Goal: Transaction & Acquisition: Purchase product/service

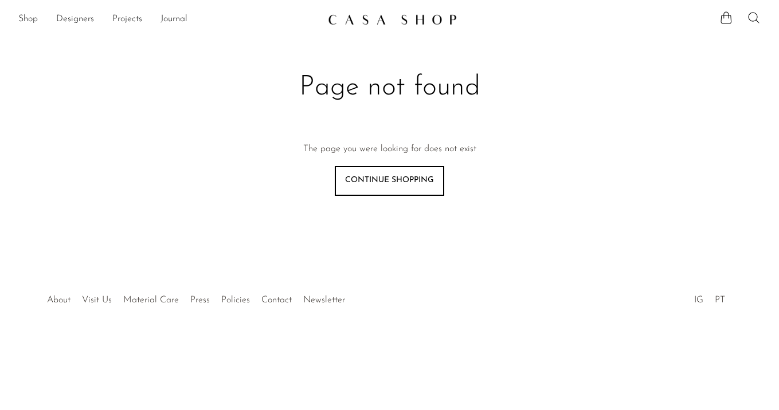
click at [402, 11] on link at bounding box center [390, 19] width 124 height 21
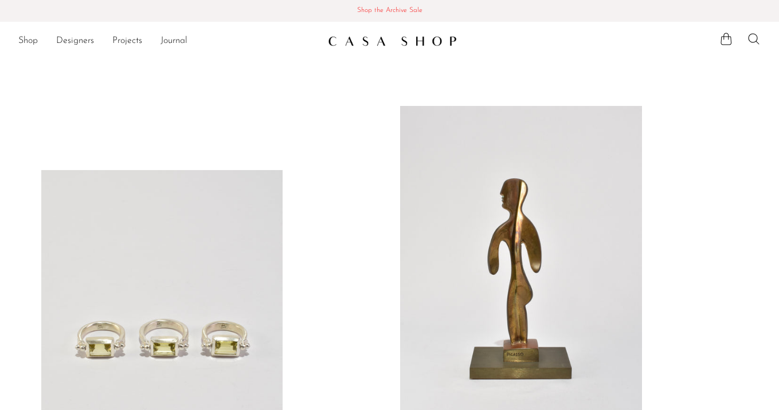
click at [395, 13] on span "Shop the Archive Sale" at bounding box center [389, 11] width 761 height 13
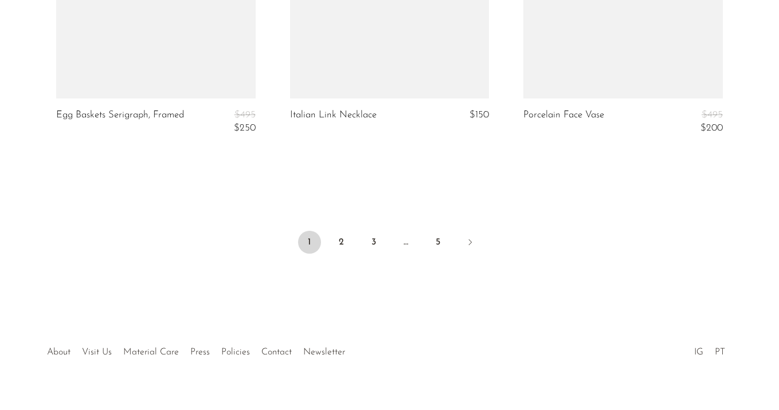
scroll to position [4054, 0]
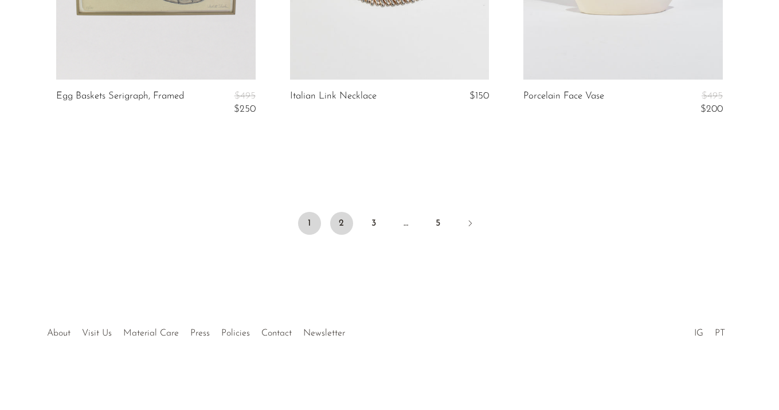
click at [337, 220] on link "2" at bounding box center [341, 223] width 23 height 23
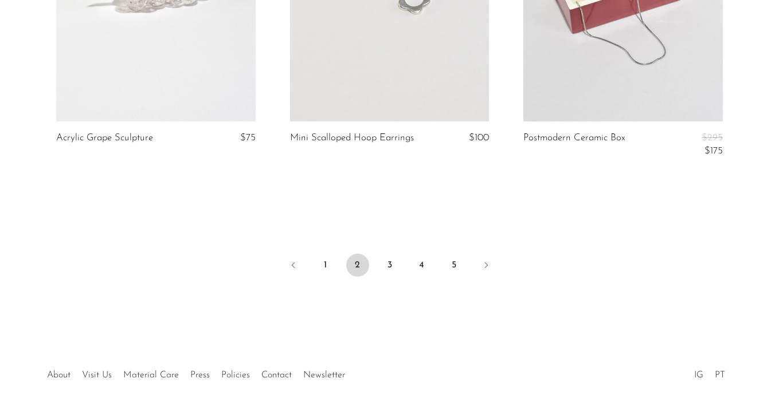
scroll to position [4005, 0]
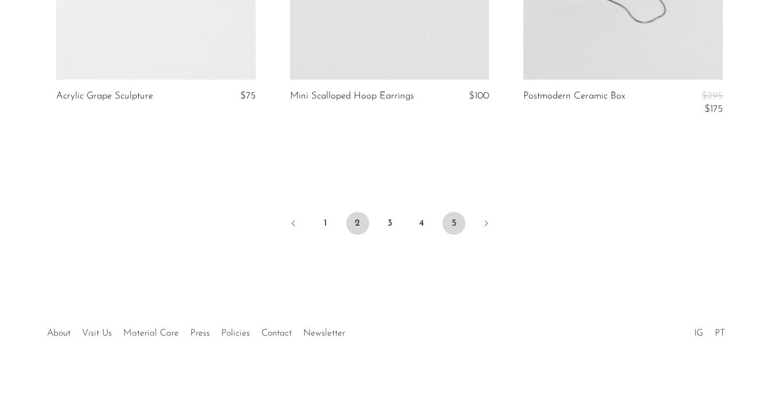
click at [450, 228] on link "5" at bounding box center [454, 223] width 23 height 23
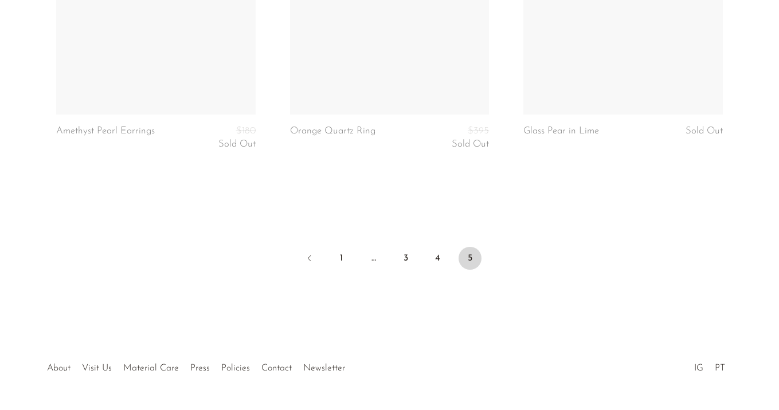
scroll to position [4058, 0]
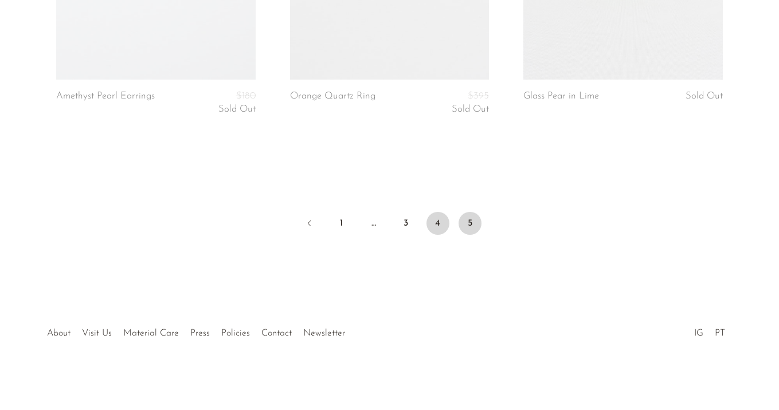
click at [441, 213] on link "4" at bounding box center [438, 223] width 23 height 23
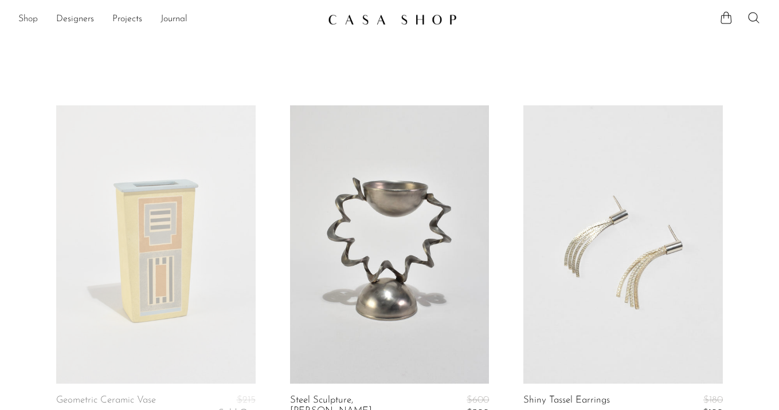
click at [32, 17] on link "Shop" at bounding box center [27, 19] width 19 height 15
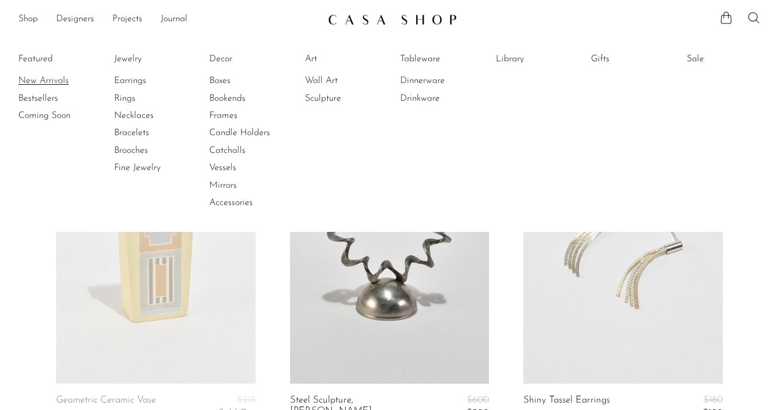
click at [54, 80] on link "New Arrivals" at bounding box center [61, 81] width 86 height 13
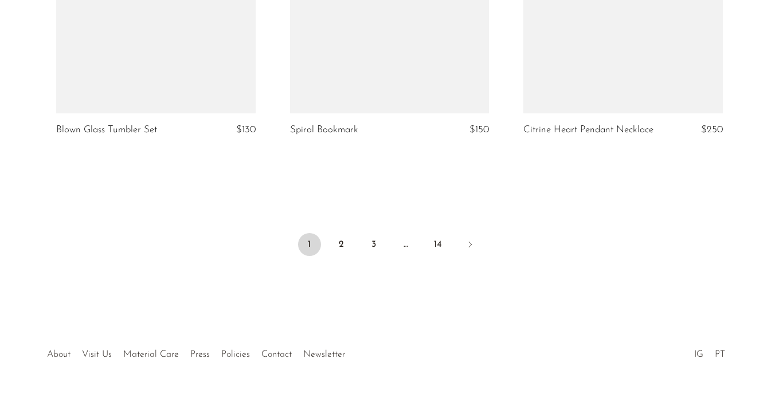
scroll to position [3951, 0]
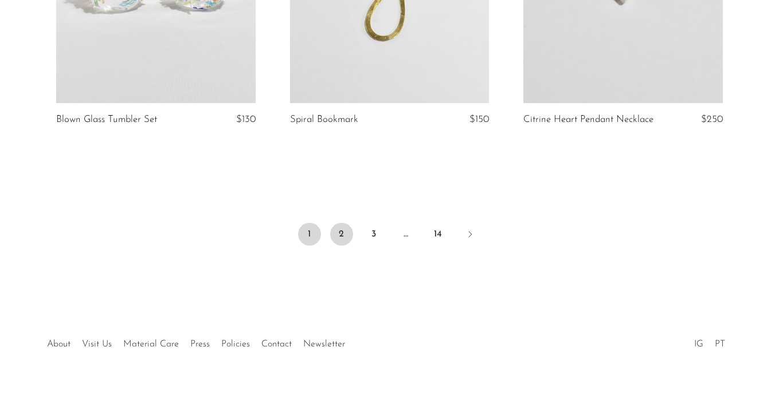
click at [340, 223] on link "2" at bounding box center [341, 234] width 23 height 23
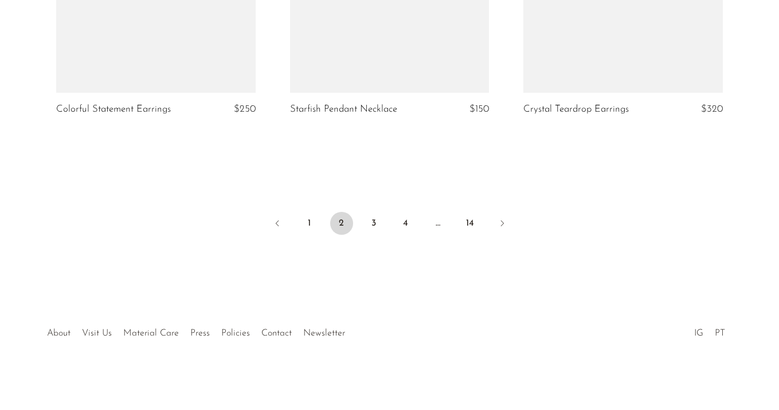
scroll to position [3961, 0]
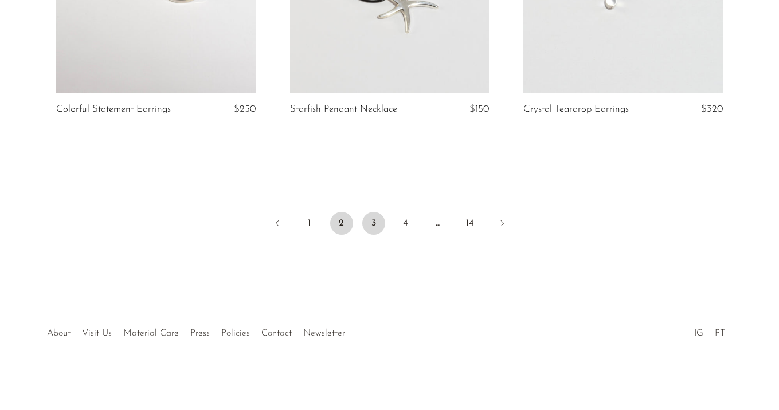
click at [375, 226] on link "3" at bounding box center [373, 223] width 23 height 23
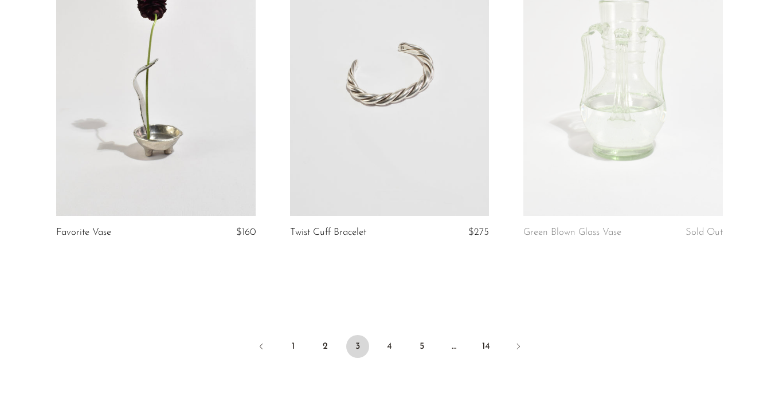
scroll to position [3830, 0]
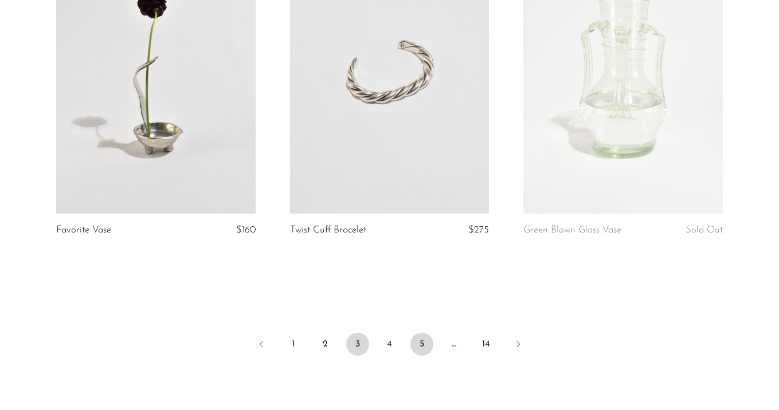
click at [424, 346] on link "5" at bounding box center [421, 344] width 23 height 23
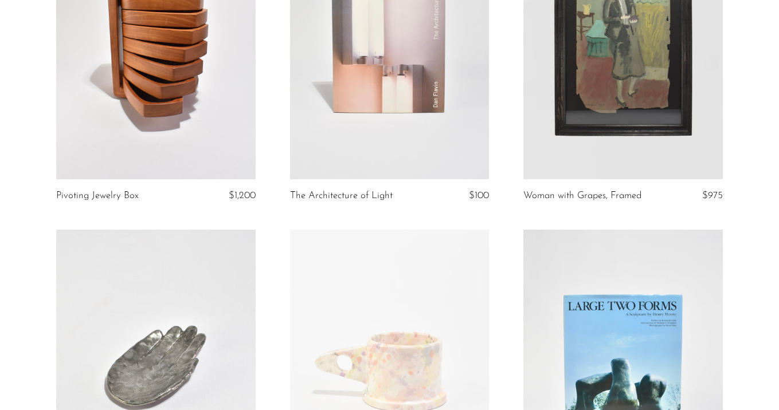
scroll to position [2580, 0]
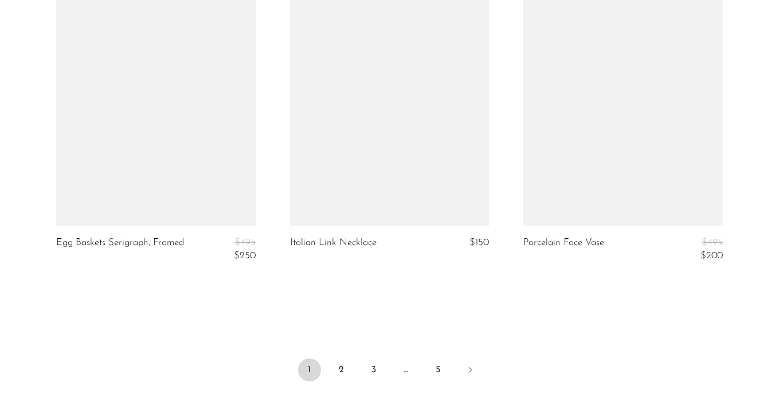
scroll to position [3985, 0]
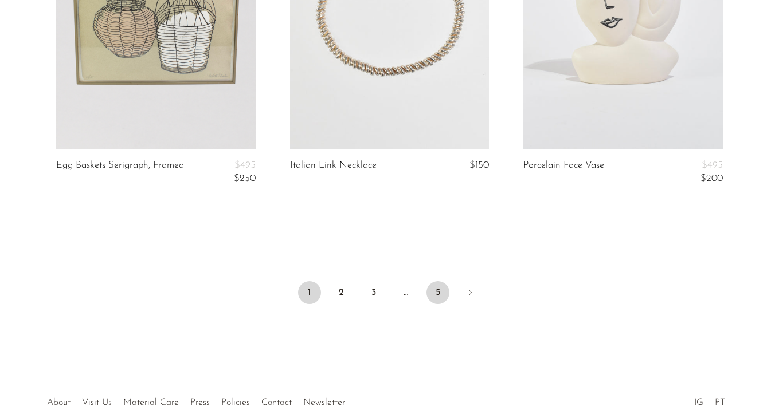
click at [439, 289] on link "5" at bounding box center [438, 292] width 23 height 23
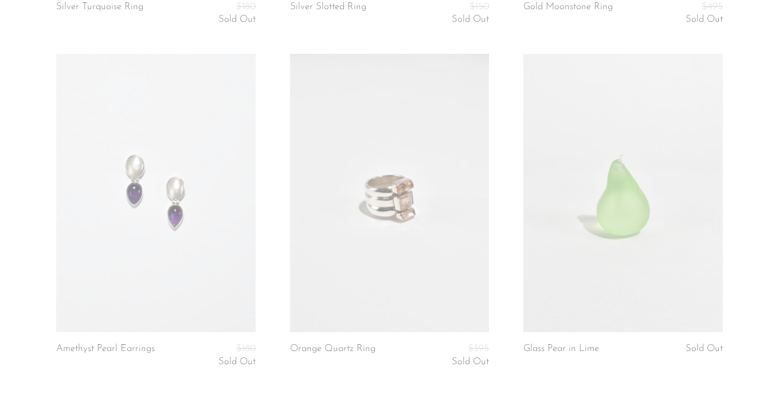
scroll to position [4058, 0]
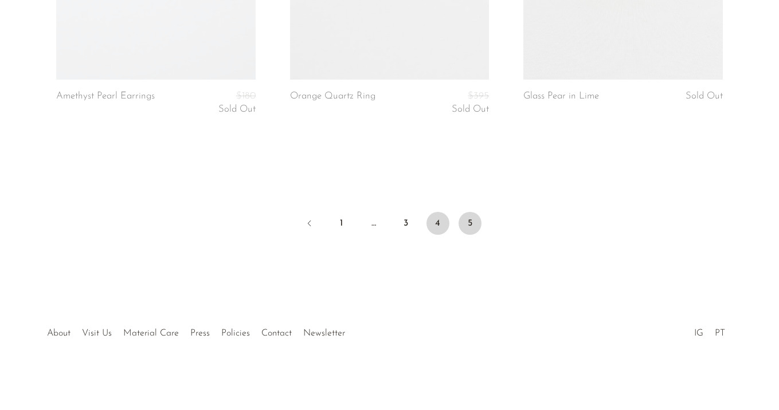
click at [434, 220] on link "4" at bounding box center [438, 223] width 23 height 23
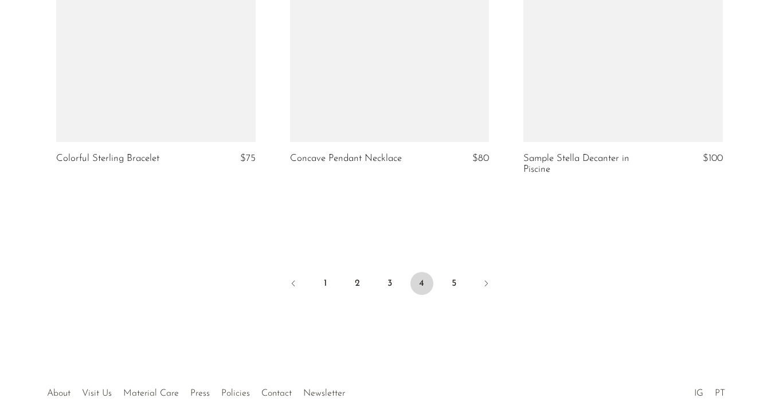
scroll to position [4058, 0]
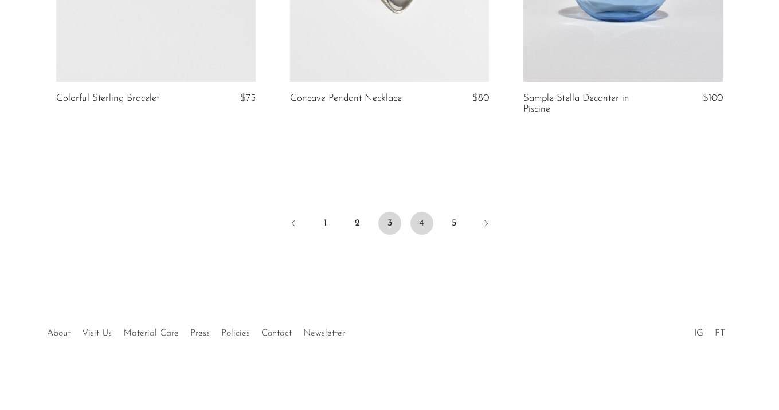
click at [390, 221] on link "3" at bounding box center [389, 223] width 23 height 23
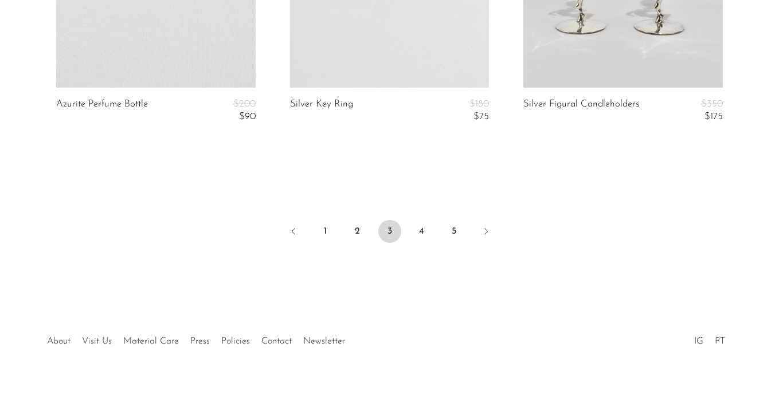
scroll to position [4073, 0]
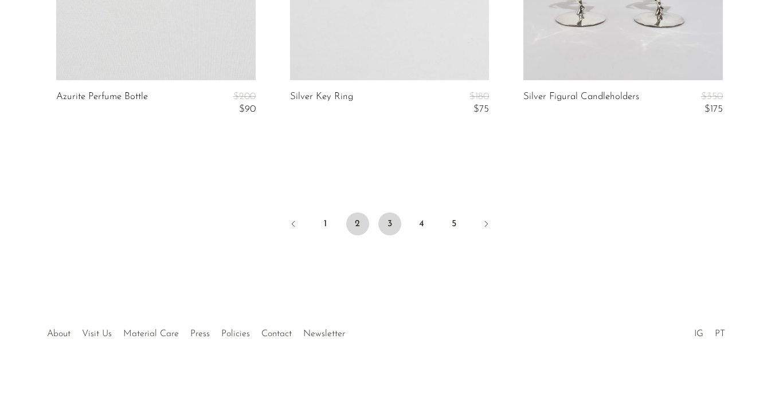
click at [363, 226] on link "2" at bounding box center [357, 224] width 23 height 23
